Goal: Information Seeking & Learning: Learn about a topic

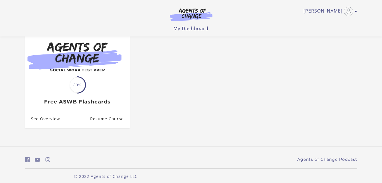
scroll to position [65, 0]
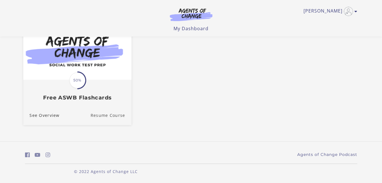
click at [111, 114] on link "Resume Course" at bounding box center [110, 115] width 41 height 19
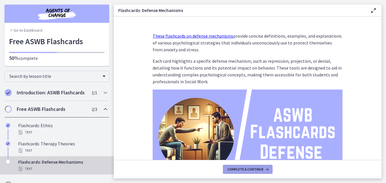
click at [244, 168] on span "Complete & continue" at bounding box center [246, 169] width 36 height 5
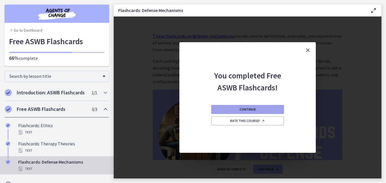
click at [247, 108] on span "Continue" at bounding box center [248, 109] width 16 height 5
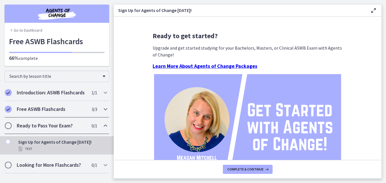
click at [106, 108] on icon "Chapters" at bounding box center [105, 109] width 7 height 7
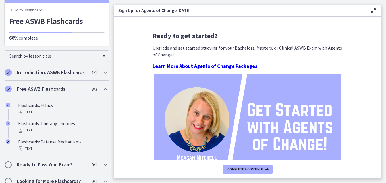
scroll to position [34, 0]
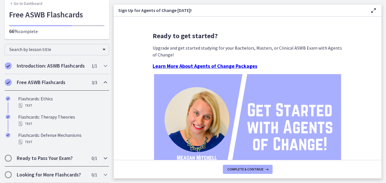
click at [102, 158] on icon "Chapters" at bounding box center [105, 158] width 7 height 7
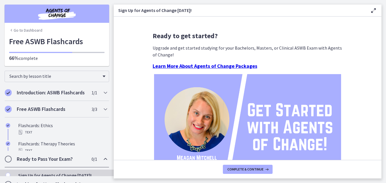
scroll to position [0, 0]
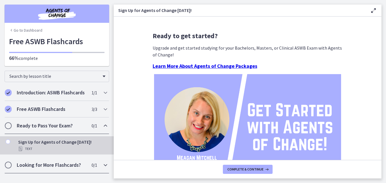
click at [104, 165] on icon "Chapters" at bounding box center [105, 164] width 7 height 7
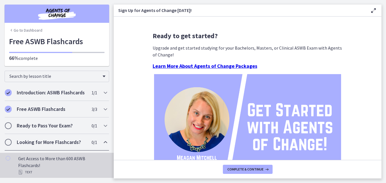
click at [95, 168] on div "Text" at bounding box center [62, 171] width 89 height 7
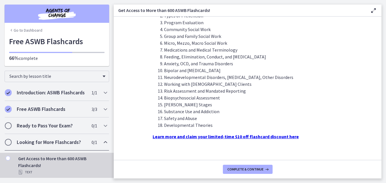
scroll to position [194, 0]
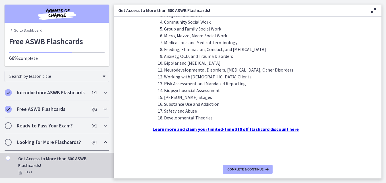
click at [199, 128] on strong "Learn more and claim your limited-time $10 off flashcard discount here" at bounding box center [226, 129] width 146 height 6
click at [108, 144] on icon "Chapters" at bounding box center [105, 142] width 7 height 7
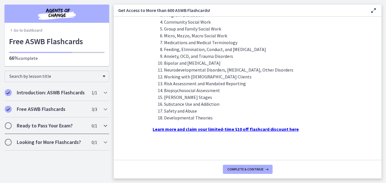
click at [105, 127] on icon "Chapters" at bounding box center [105, 125] width 7 height 7
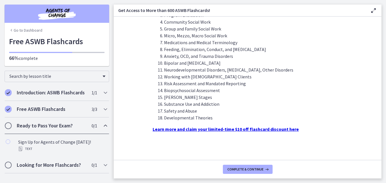
click at [105, 127] on icon "Chapters" at bounding box center [105, 125] width 7 height 7
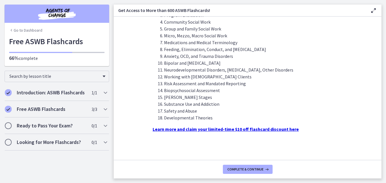
click at [24, 29] on link "Go to Dashboard" at bounding box center [25, 30] width 33 height 6
